Goal: Task Accomplishment & Management: Use online tool/utility

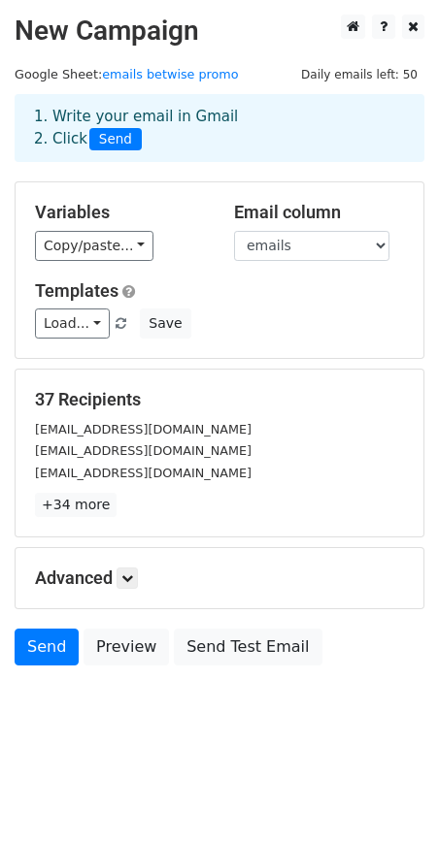
click at [107, 583] on h5 "Advanced" at bounding box center [219, 578] width 369 height 21
click at [132, 585] on link at bounding box center [126, 578] width 21 height 21
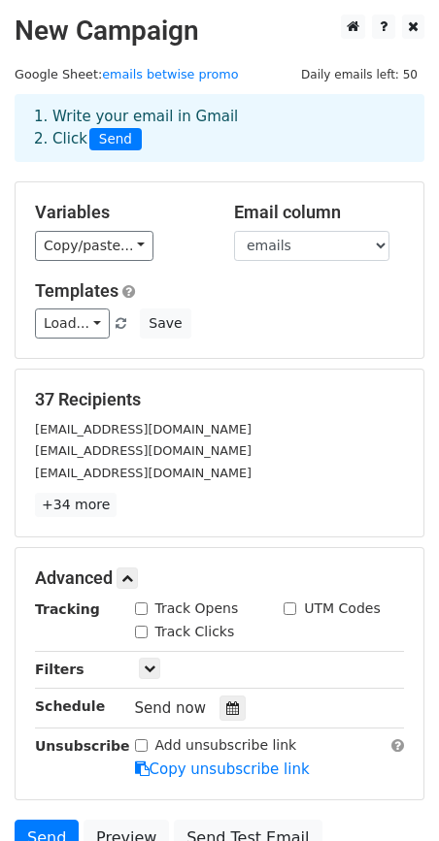
click at [149, 611] on div "Track Opens" at bounding box center [187, 609] width 104 height 20
click at [139, 610] on input "Track Opens" at bounding box center [141, 609] width 13 height 13
checkbox input "true"
click at [142, 632] on input "Track Clicks" at bounding box center [141, 632] width 13 height 13
checkbox input "true"
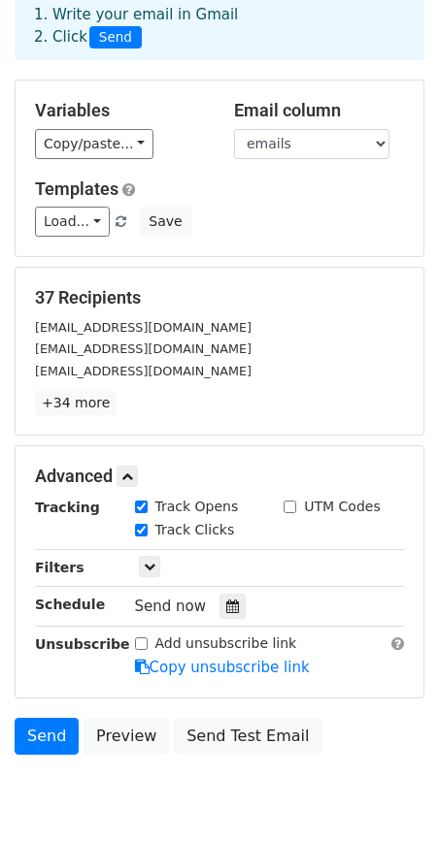
scroll to position [125, 0]
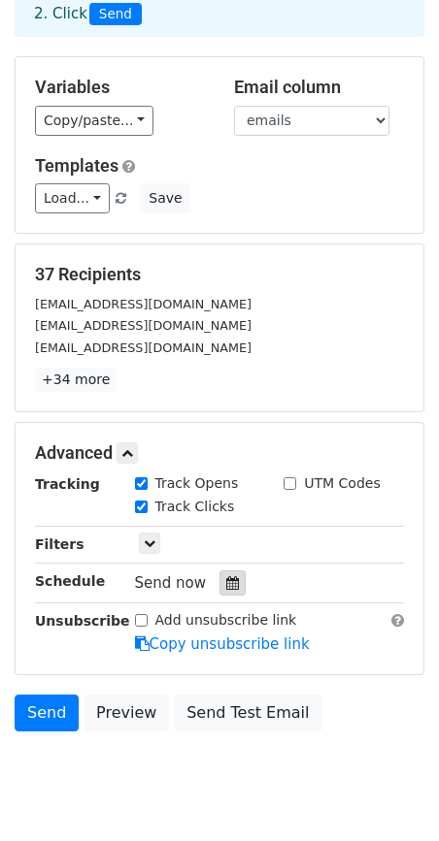
click at [226, 581] on icon at bounding box center [232, 583] width 13 height 14
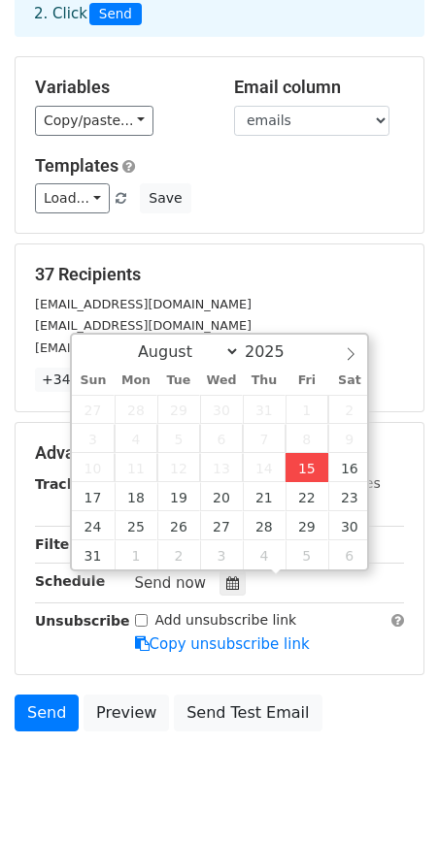
type input "[DATE] 12:00"
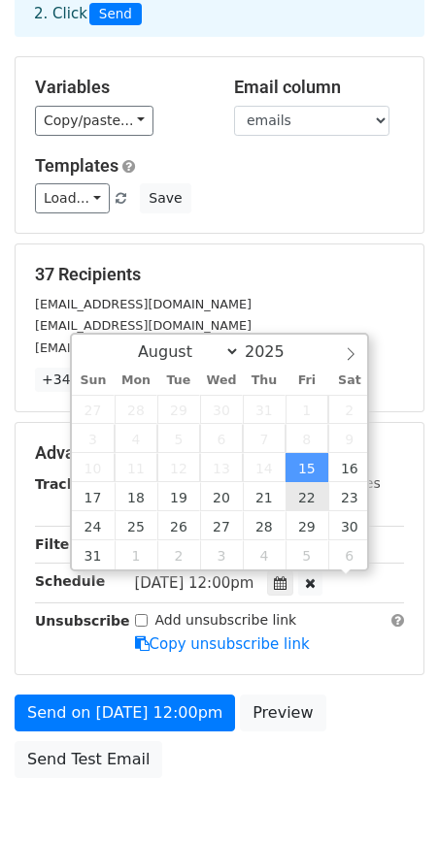
scroll to position [1, 0]
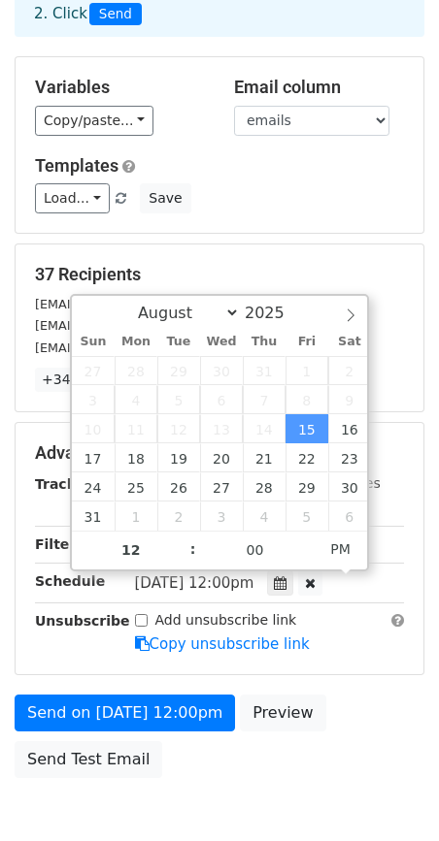
click at [351, 671] on div "Advanced Tracking Track Opens UTM Codes Track Clicks Filters Only include sprea…" at bounding box center [220, 548] width 408 height 251
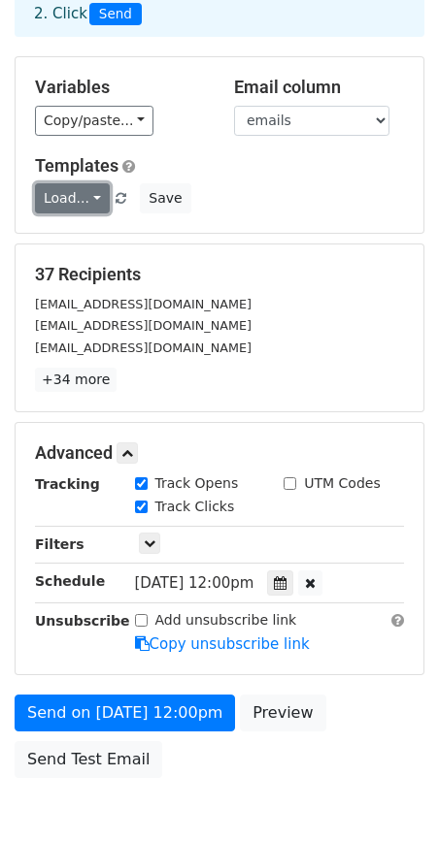
click at [84, 196] on link "Load..." at bounding box center [72, 198] width 75 height 30
click at [83, 196] on link "Load..." at bounding box center [72, 198] width 75 height 30
click at [69, 199] on link "Load..." at bounding box center [72, 198] width 75 height 30
click at [269, 199] on div "Load... No templates saved Save" at bounding box center [219, 198] width 398 height 30
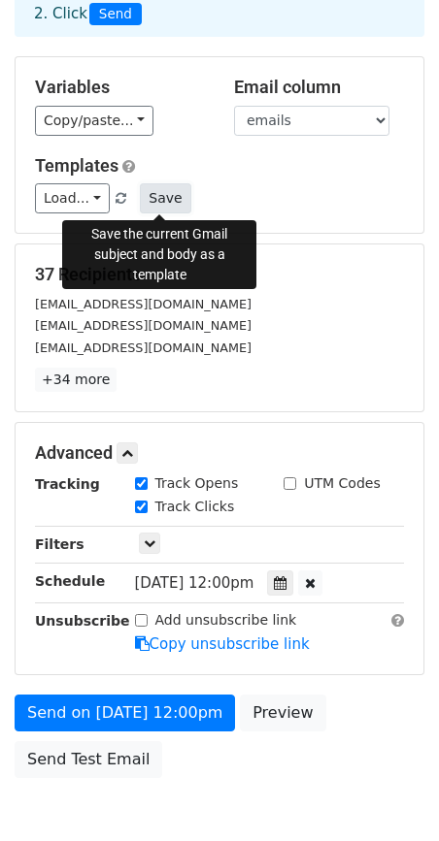
click at [163, 197] on button "Save" at bounding box center [165, 198] width 50 height 30
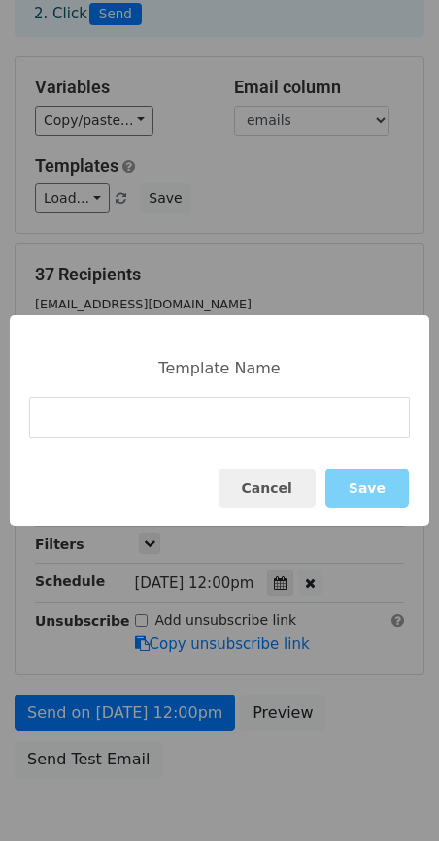
click at [227, 409] on input at bounding box center [219, 418] width 380 height 42
type input "emails betwise promo"
click at [381, 480] on button "Save" at bounding box center [366, 489] width 83 height 40
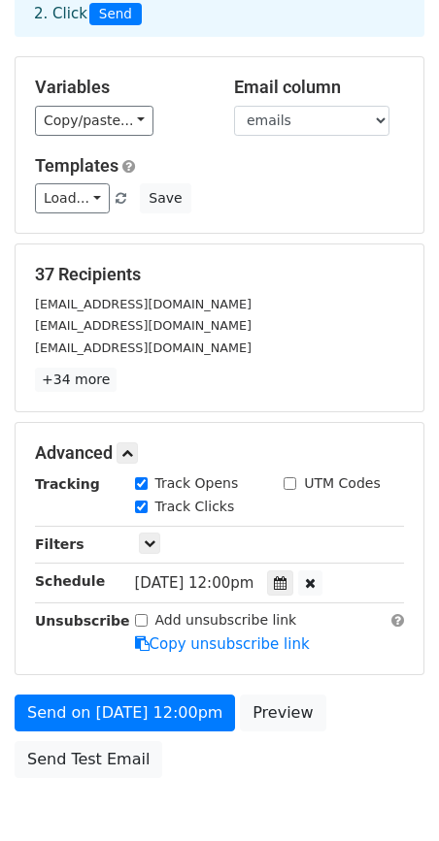
click at [248, 219] on div "Variables Copy/paste... {{emails}} Email column emails Templates Load... No tem…" at bounding box center [220, 145] width 408 height 176
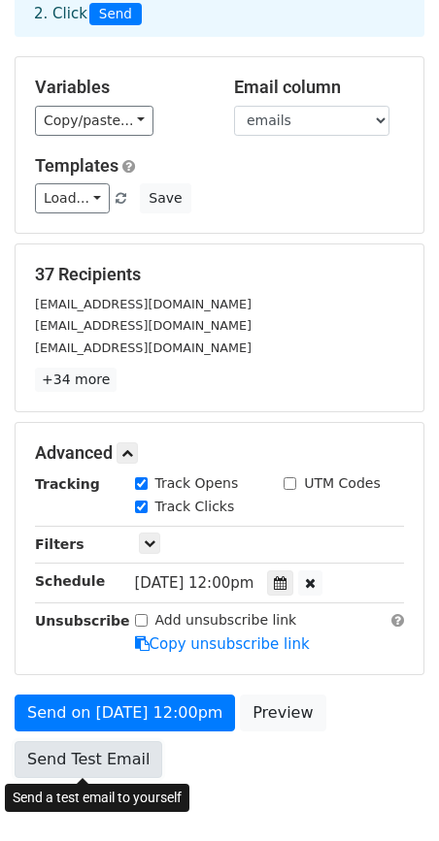
click at [107, 755] on link "Send Test Email" at bounding box center [88, 759] width 147 height 37
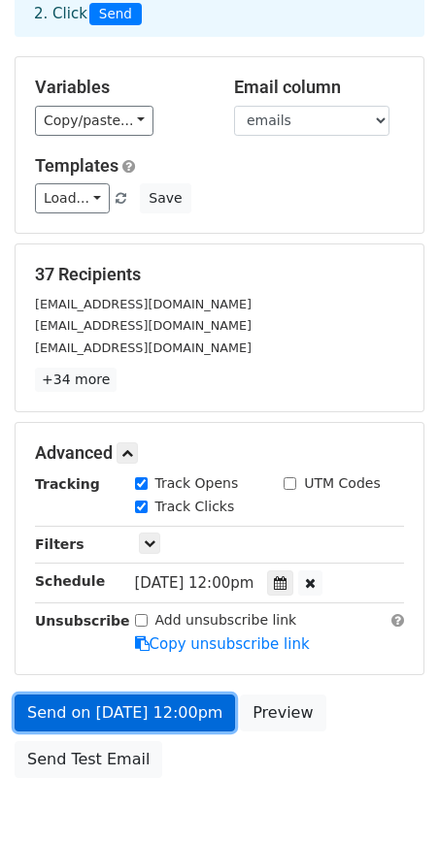
click at [183, 718] on link "Send on [DATE] 12:00pm" at bounding box center [125, 713] width 220 height 37
